Goal: Find contact information: Find contact information

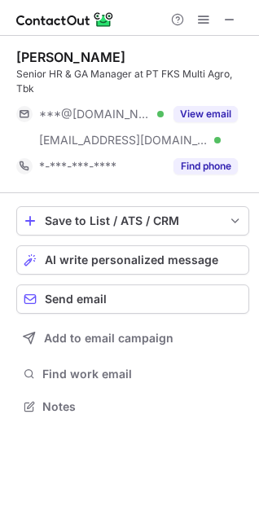
scroll to position [395, 259]
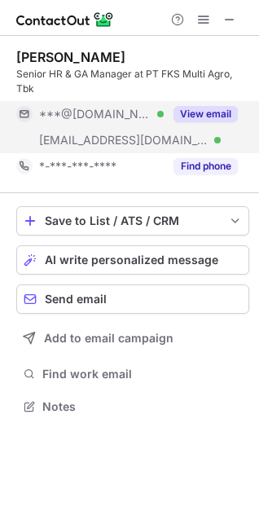
click at [200, 112] on button "View email" at bounding box center [205, 114] width 64 height 16
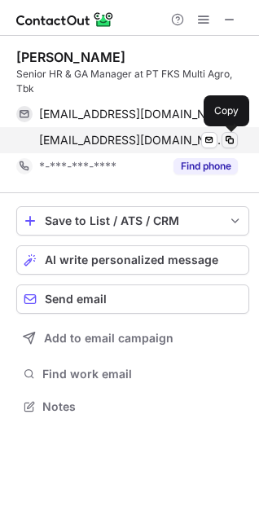
click at [226, 145] on span at bounding box center [229, 140] width 13 height 13
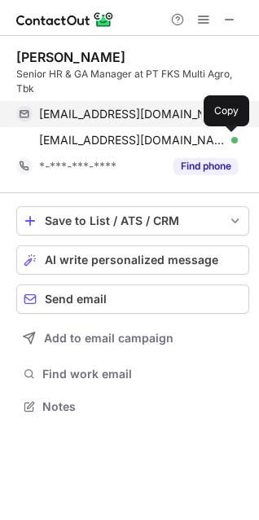
click at [200, 111] on div "hendrarasio@gmail.com Verified" at bounding box center [138, 114] width 199 height 15
click at [229, 116] on span at bounding box center [229, 113] width 13 height 13
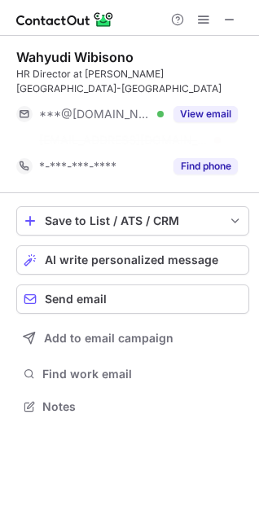
scroll to position [354, 259]
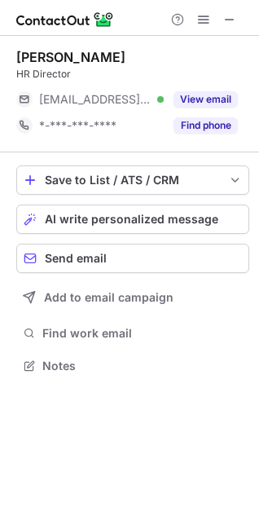
scroll to position [354, 259]
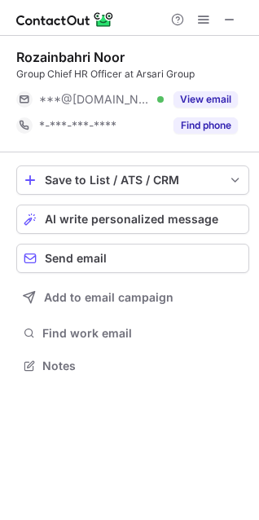
scroll to position [354, 259]
click at [229, 18] on span at bounding box center [229, 19] width 13 height 13
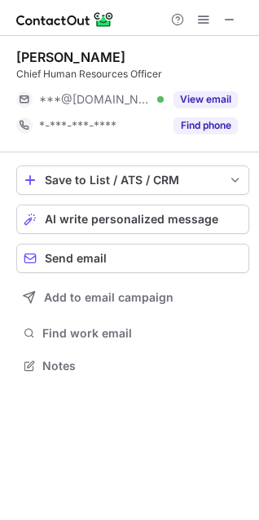
scroll to position [354, 259]
